Goal: Contribute content

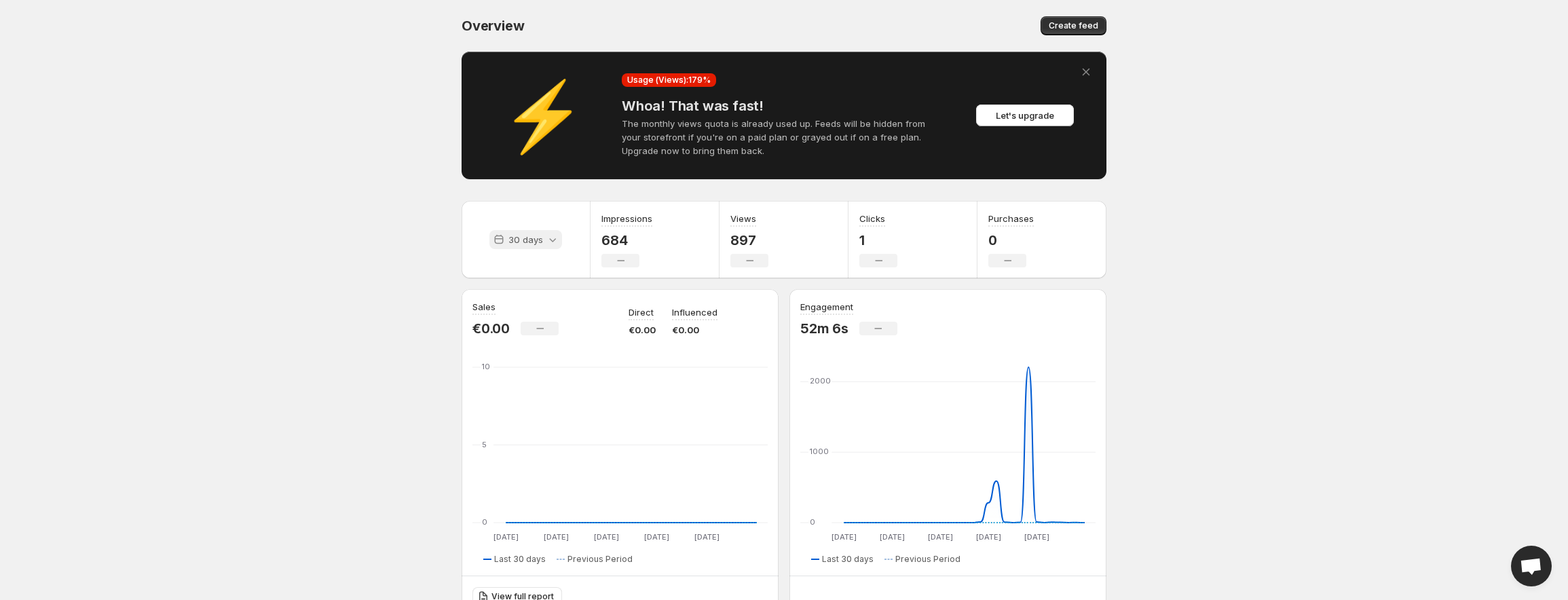
click at [551, 242] on icon at bounding box center [552, 240] width 14 height 14
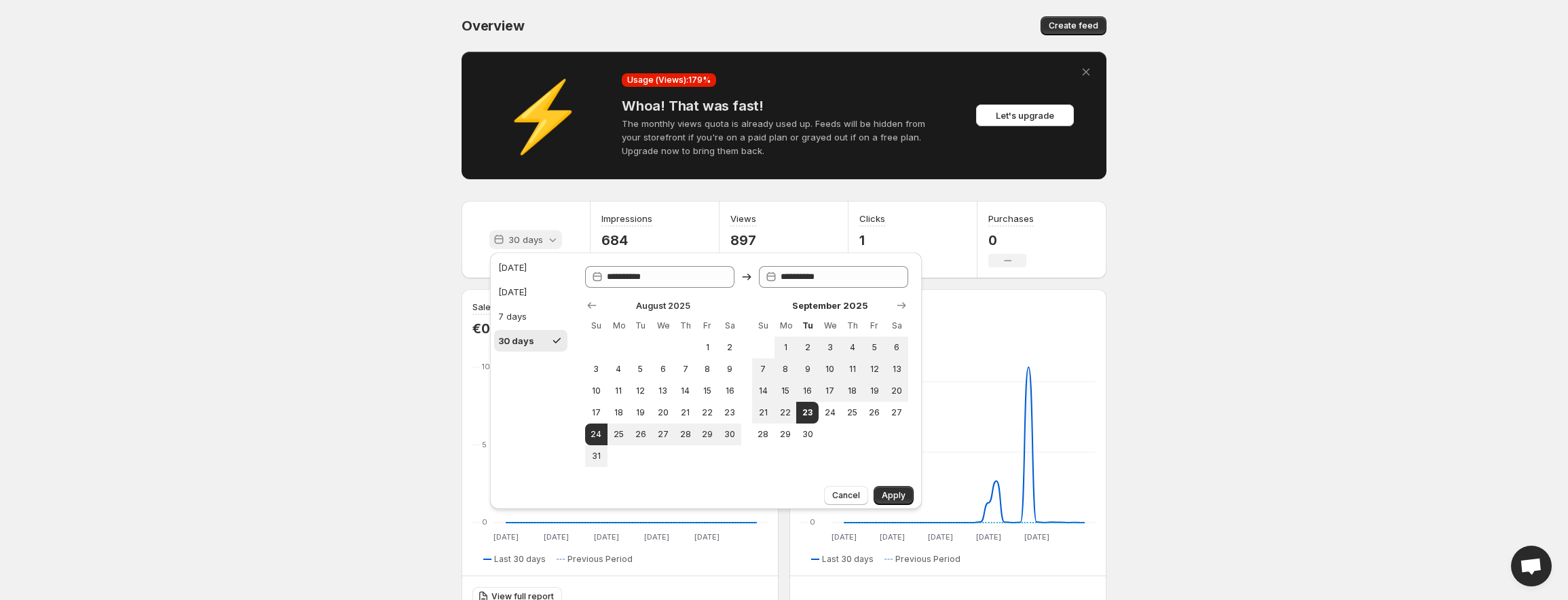
click at [552, 241] on icon at bounding box center [553, 240] width 7 height 4
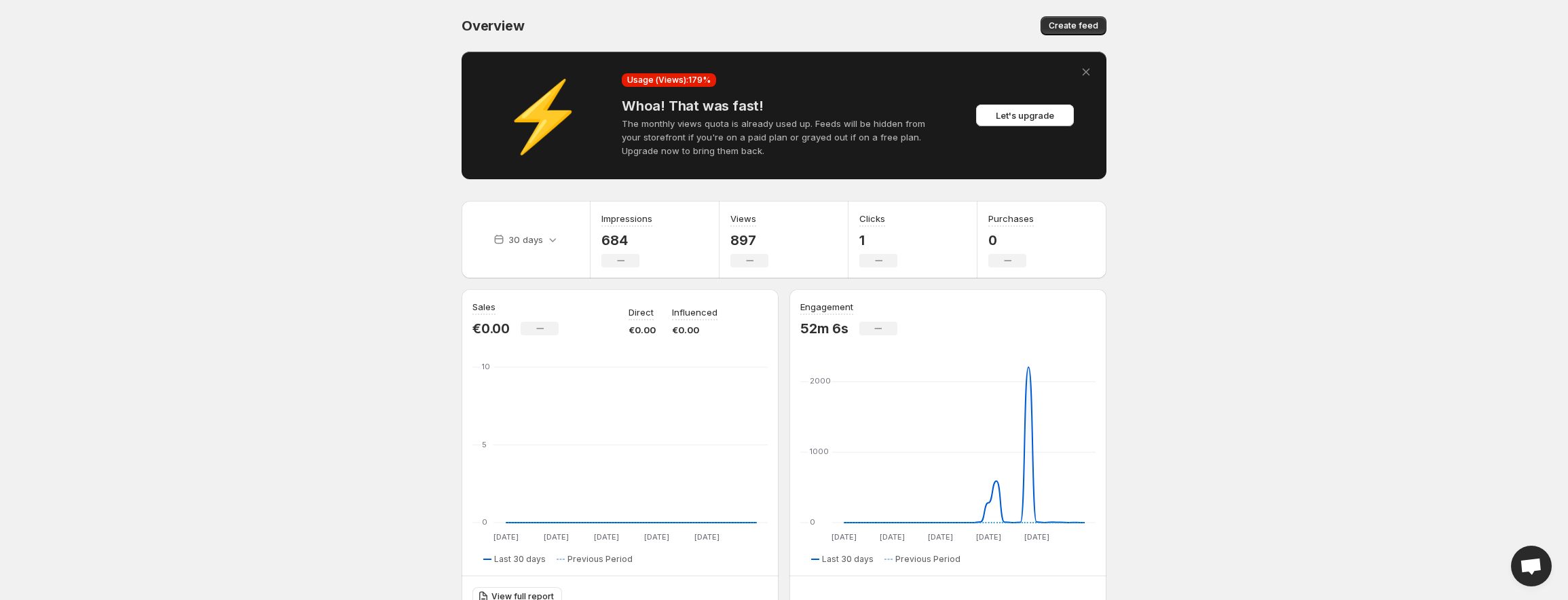
click at [1087, 70] on icon "Dismiss alert" at bounding box center [1086, 72] width 14 height 14
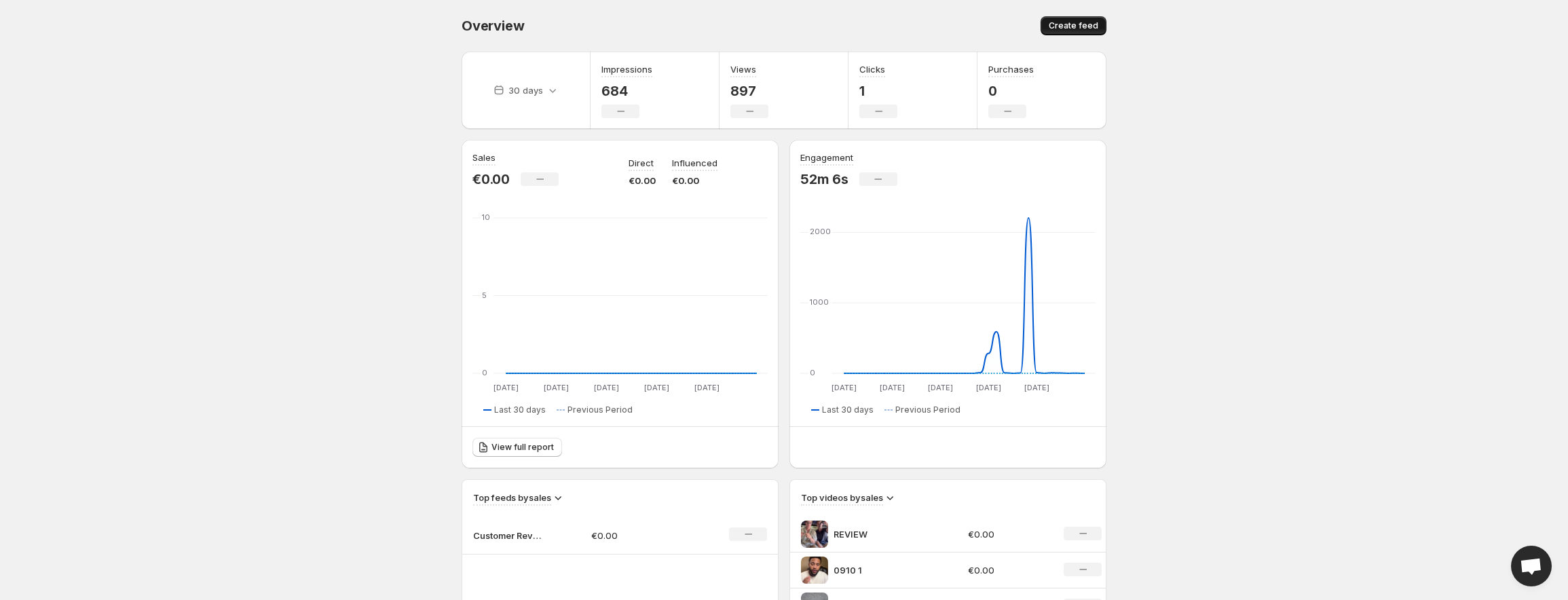
click at [1063, 23] on span "Create feed" at bounding box center [1073, 26] width 49 height 11
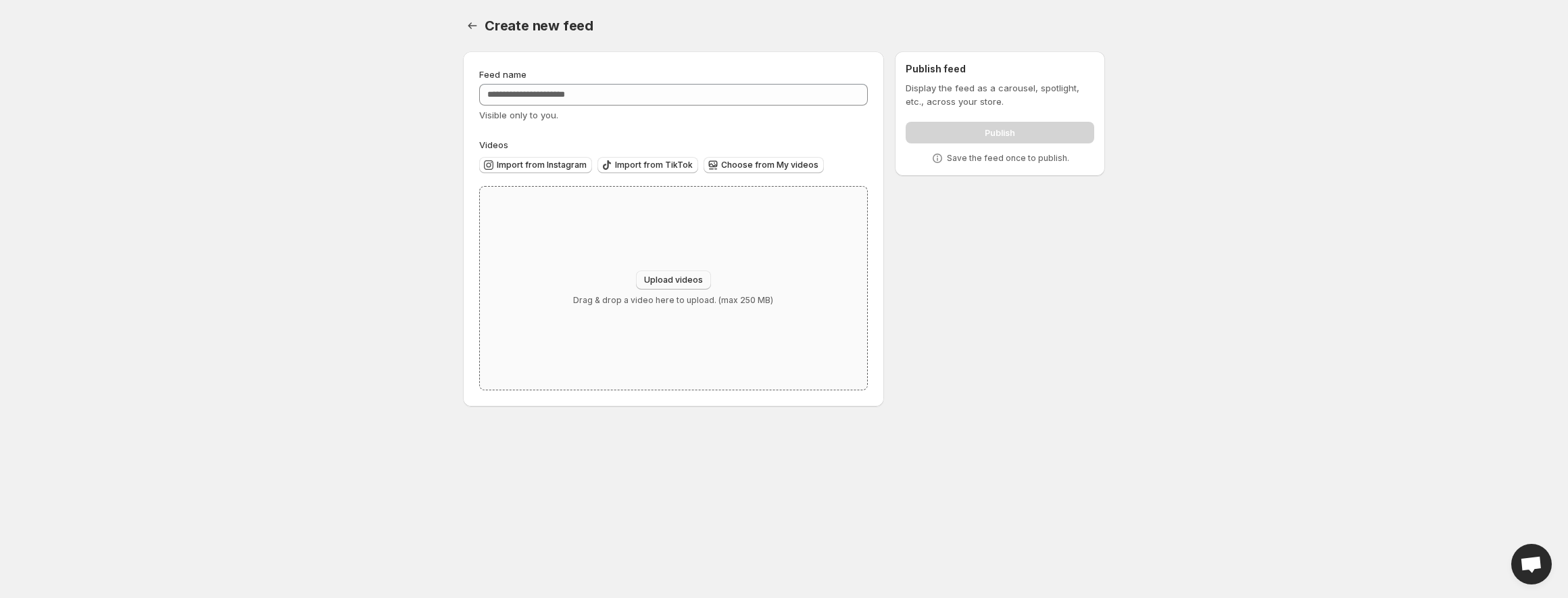
click at [674, 272] on button "Upload videos" at bounding box center [674, 280] width 75 height 19
type input "**********"
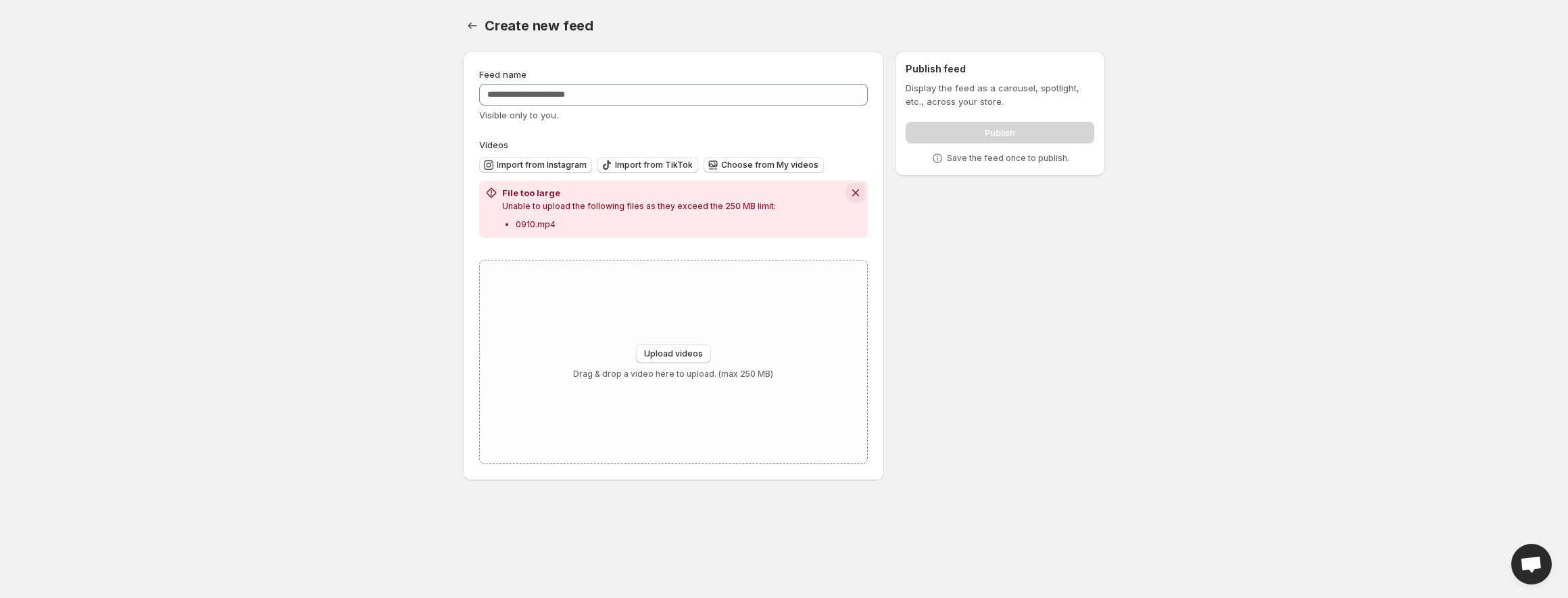
click at [856, 192] on icon "Dismiss notification" at bounding box center [855, 193] width 8 height 8
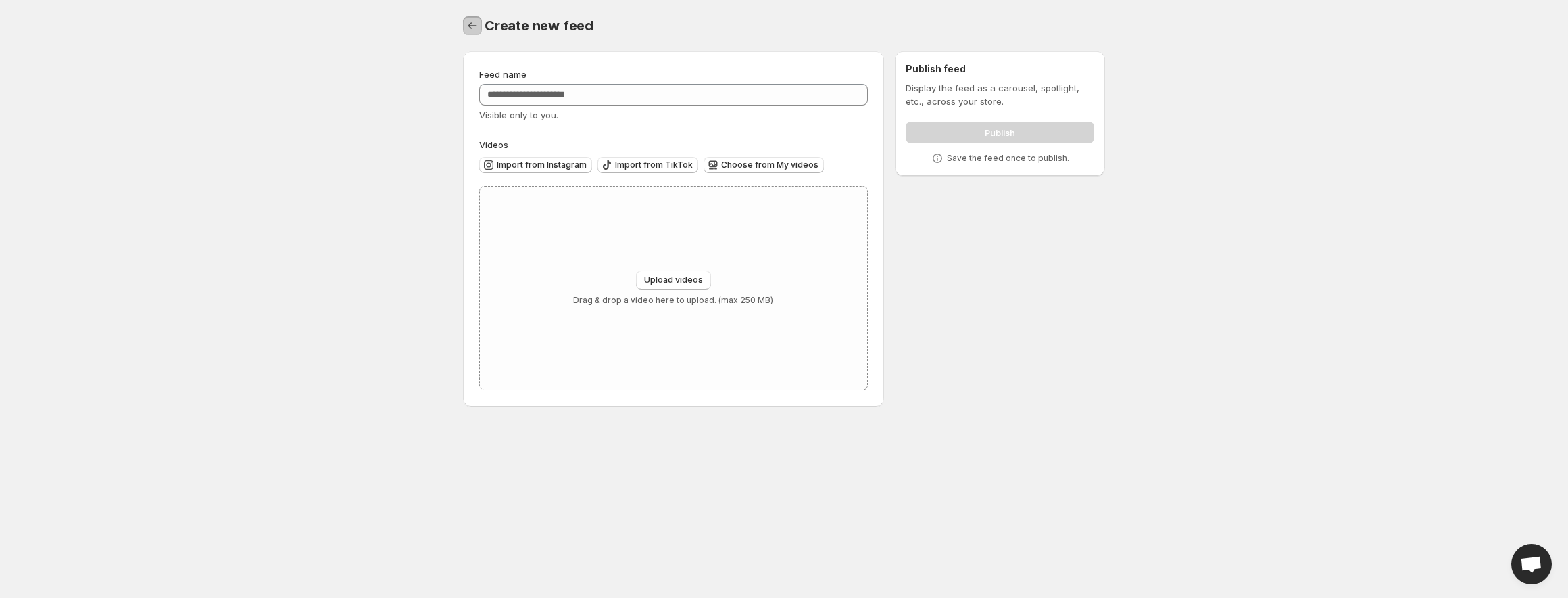
click at [471, 23] on icon "Settings" at bounding box center [472, 26] width 14 height 14
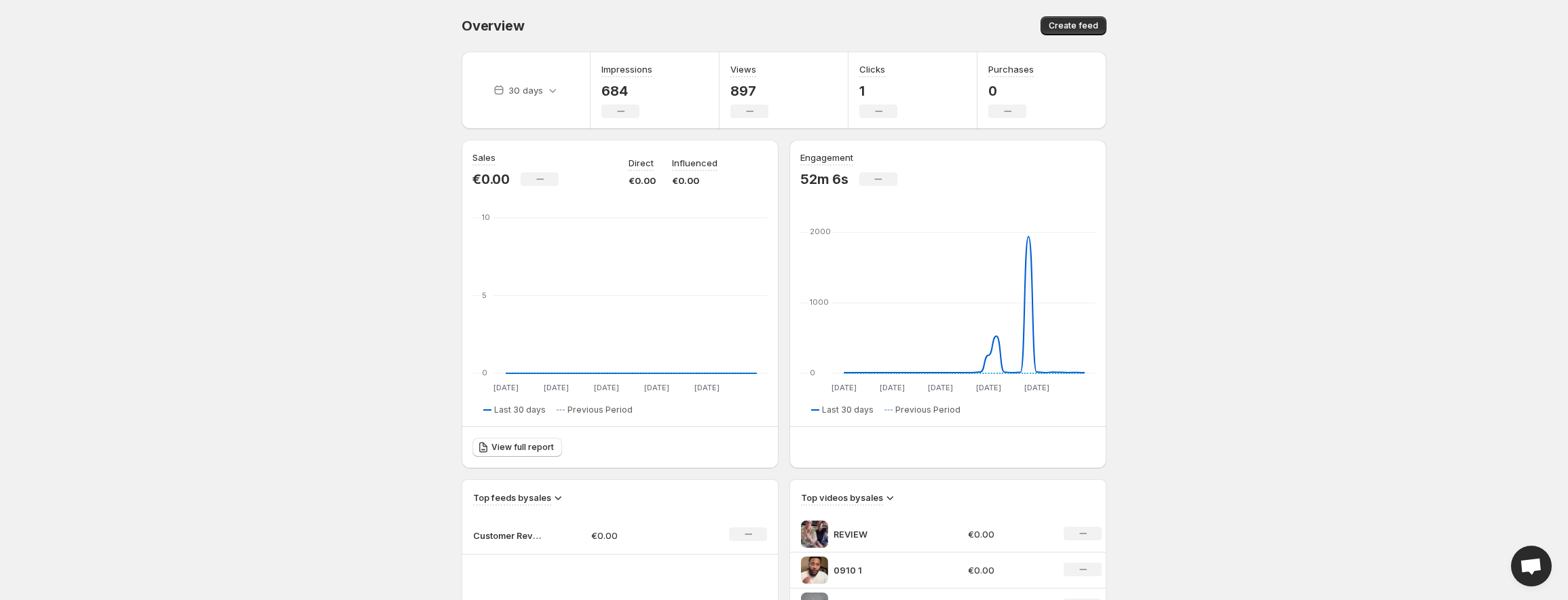
click at [478, 23] on span "Overview" at bounding box center [493, 26] width 63 height 17
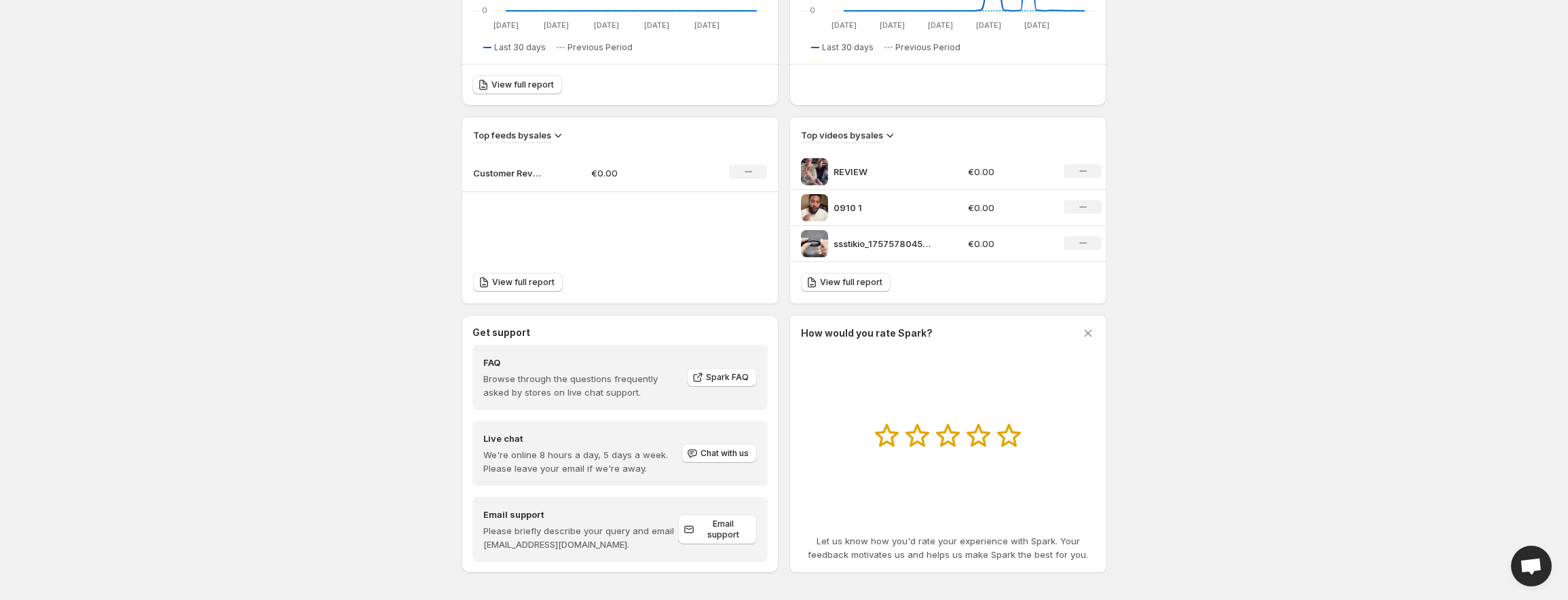
scroll to position [368, 0]
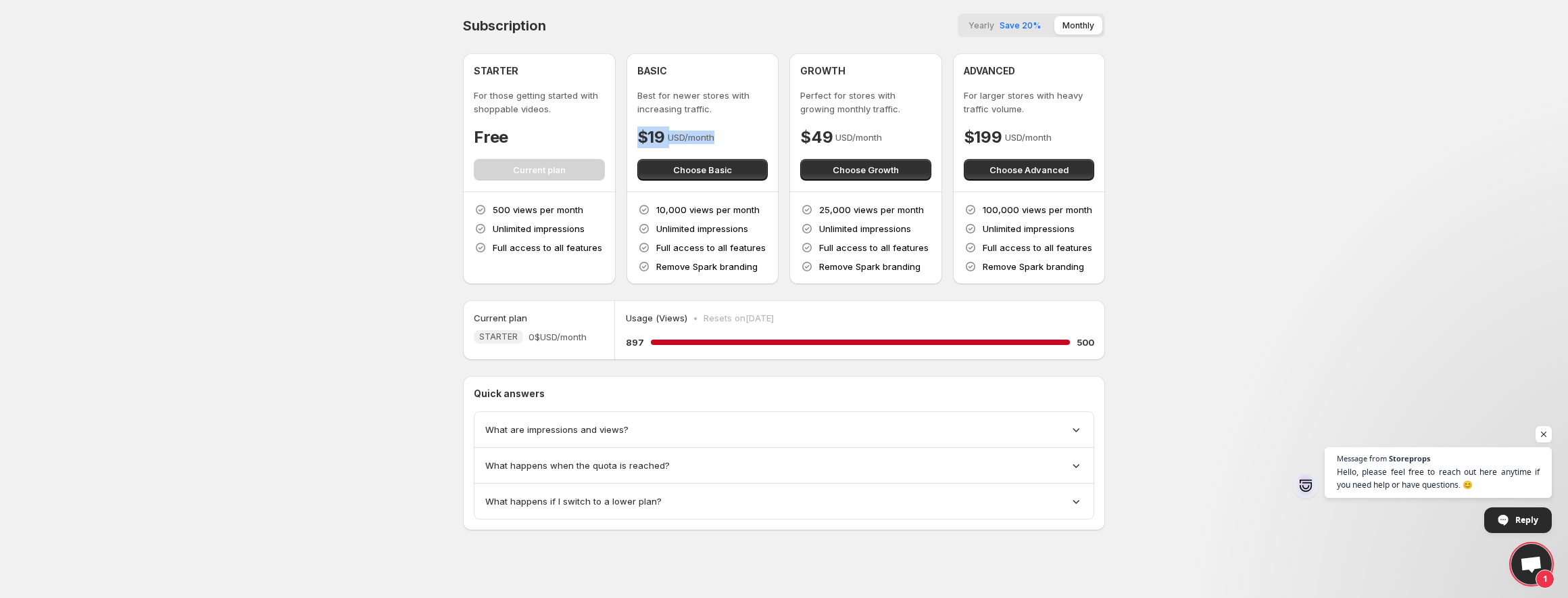
drag, startPoint x: 637, startPoint y: 134, endPoint x: 724, endPoint y: 130, distance: 87.1
click at [724, 130] on div "$19 USD/month" at bounding box center [703, 137] width 131 height 22
